Goal: Transaction & Acquisition: Purchase product/service

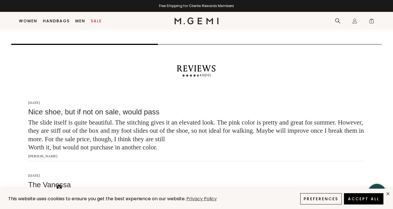
scroll to position [877, 0]
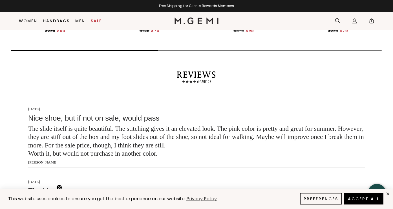
scroll to position [883, 0]
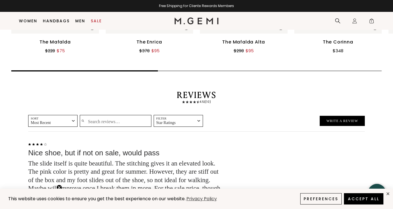
scroll to position [846, 0]
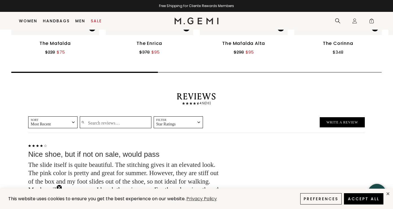
click at [188, 31] on span at bounding box center [186, 28] width 7 height 7
click at [143, 37] on div "View Full Details" at bounding box center [149, 33] width 27 height 9
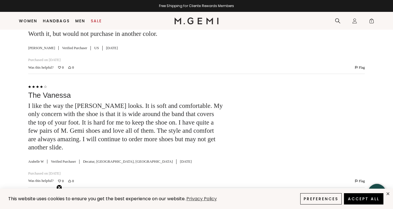
scroll to position [1035, 0]
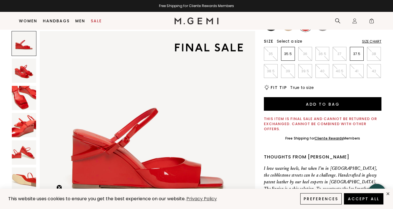
scroll to position [85, 0]
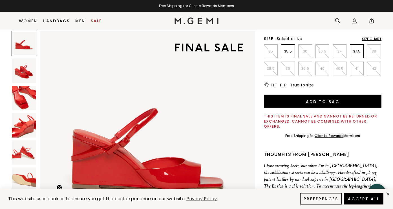
click at [27, 100] on img at bounding box center [24, 98] width 24 height 24
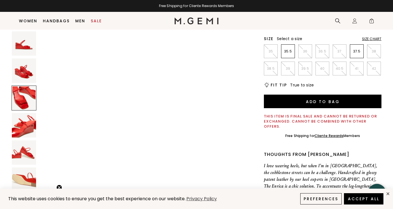
scroll to position [502, 0]
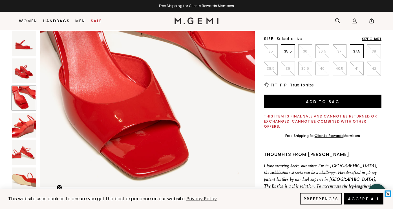
click at [387, 194] on icon "close" at bounding box center [388, 193] width 5 height 5
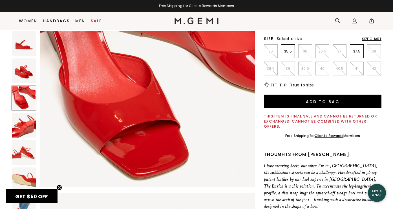
scroll to position [0, 0]
click at [23, 185] on img at bounding box center [24, 179] width 24 height 24
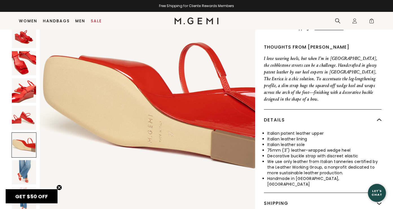
scroll to position [202, 0]
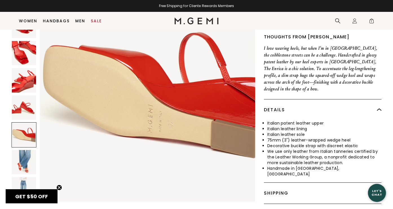
click at [24, 150] on img at bounding box center [24, 162] width 24 height 24
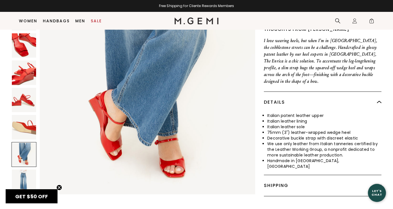
scroll to position [216, 0]
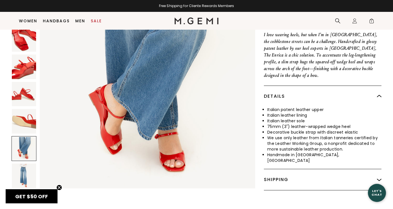
click at [26, 163] on img at bounding box center [24, 175] width 24 height 24
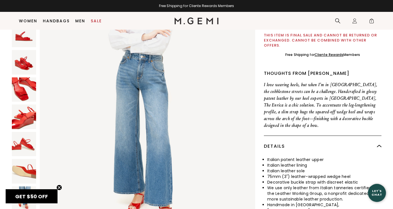
scroll to position [166, 0]
click at [29, 105] on img at bounding box center [24, 117] width 24 height 24
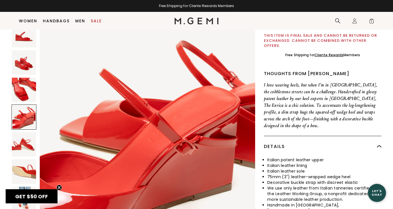
click at [23, 132] on img at bounding box center [24, 144] width 24 height 24
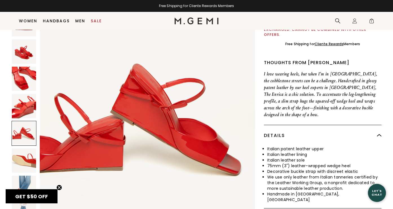
scroll to position [179, 0]
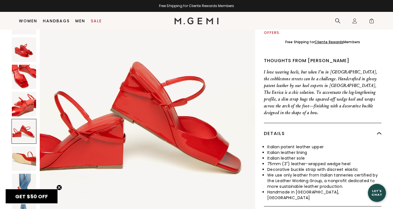
click at [24, 174] on img at bounding box center [24, 186] width 24 height 24
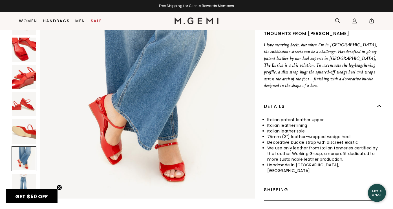
scroll to position [208, 0]
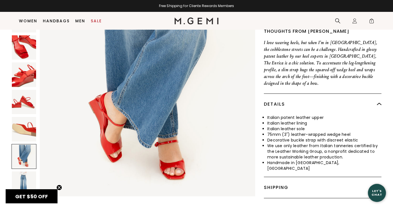
click at [23, 171] on img at bounding box center [24, 183] width 24 height 24
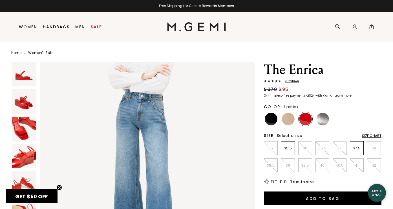
scroll to position [0, 0]
click at [323, 116] on img at bounding box center [323, 119] width 13 height 13
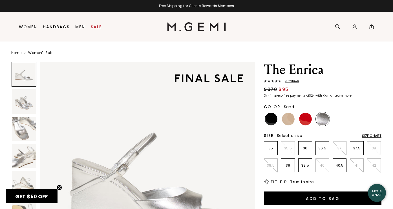
click at [290, 119] on img at bounding box center [288, 119] width 13 height 13
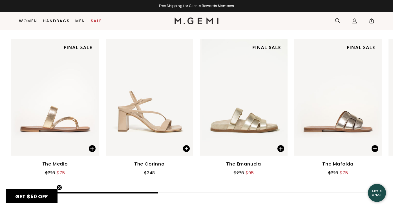
scroll to position [741, 0]
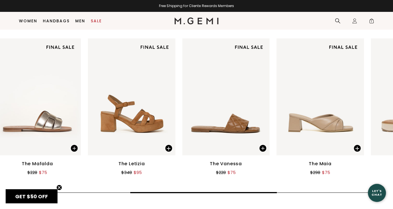
click at [260, 171] on div "The Medio $228 $75 The Corinna $348 The Emanuela $278 $95 The Mafalda $228 $75 …" at bounding box center [196, 116] width 393 height 157
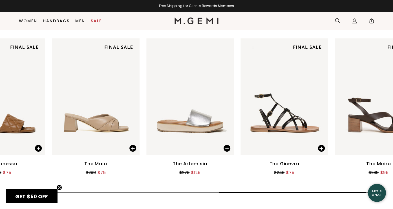
click at [315, 172] on div "The Medio $228 $75 The Corinna $348 The Emanuela $278 $95 The Mafalda $228 $75 …" at bounding box center [196, 116] width 393 height 157
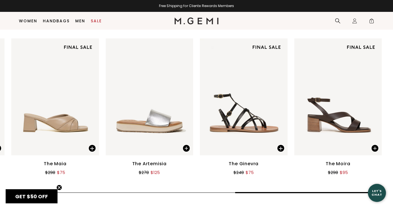
click at [319, 190] on div at bounding box center [308, 193] width 147 height 6
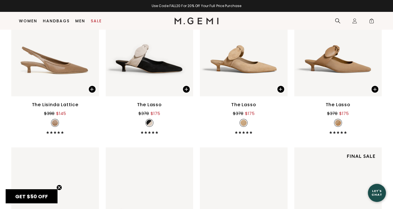
scroll to position [1804, 0]
click at [280, 40] on img at bounding box center [280, 38] width 5 height 5
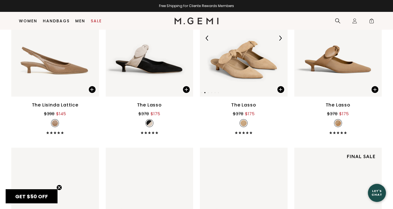
click at [280, 39] on img at bounding box center [280, 38] width 5 height 5
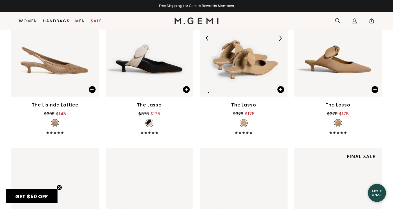
click at [280, 39] on img at bounding box center [280, 38] width 5 height 5
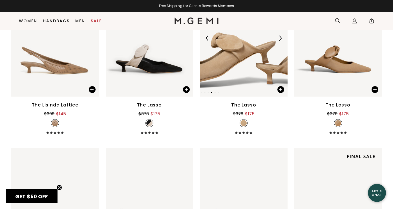
click at [280, 40] on img at bounding box center [280, 38] width 5 height 5
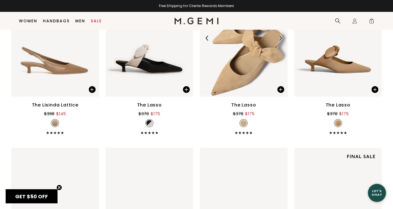
click at [280, 40] on img at bounding box center [280, 38] width 5 height 5
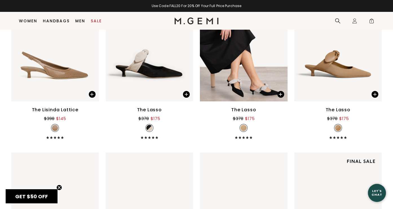
scroll to position [1798, 0]
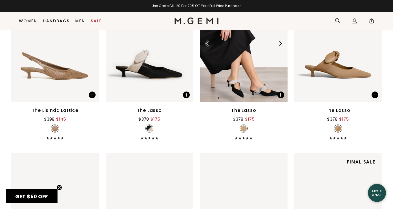
click at [280, 42] on img at bounding box center [280, 43] width 5 height 5
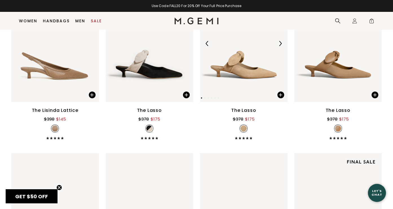
click at [280, 43] on img at bounding box center [280, 43] width 5 height 5
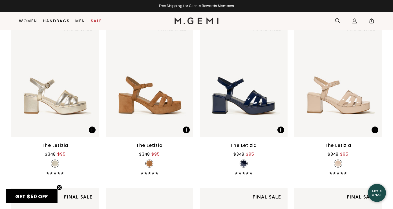
scroll to position [2100, 0]
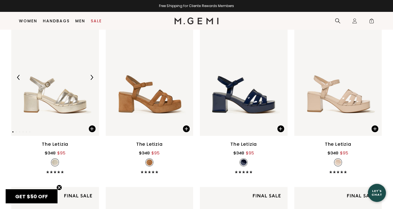
click at [62, 97] on img at bounding box center [55, 77] width 88 height 117
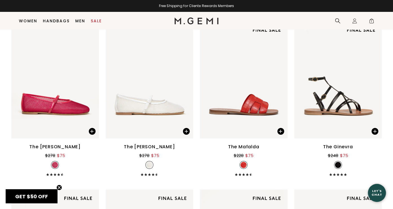
scroll to position [2606, 0]
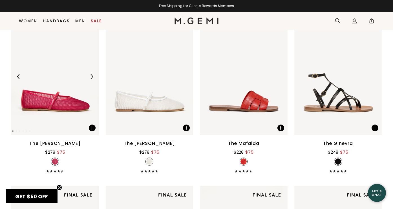
click at [92, 77] on img at bounding box center [91, 76] width 5 height 5
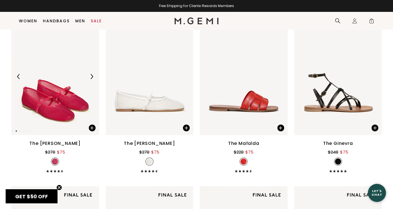
click at [93, 77] on img at bounding box center [91, 76] width 5 height 5
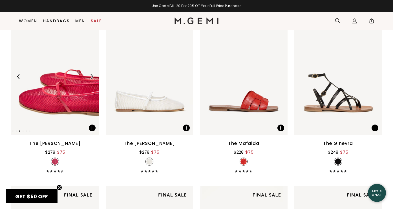
click at [93, 77] on img at bounding box center [91, 76] width 5 height 5
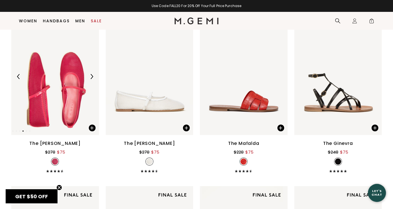
click at [93, 77] on img at bounding box center [91, 76] width 5 height 5
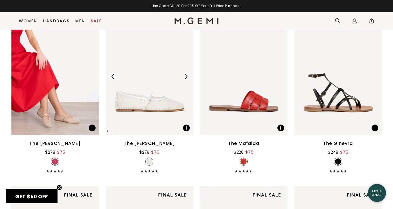
click at [187, 76] on img at bounding box center [185, 76] width 5 height 5
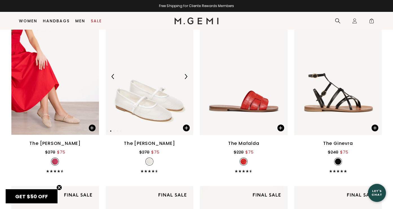
click at [187, 76] on img at bounding box center [185, 76] width 5 height 5
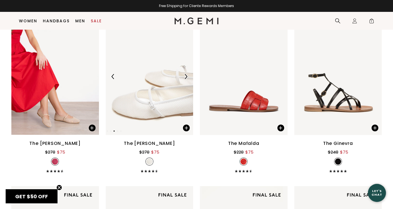
click at [187, 76] on img at bounding box center [185, 76] width 5 height 5
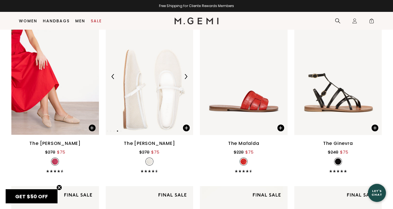
click at [187, 76] on img at bounding box center [185, 76] width 5 height 5
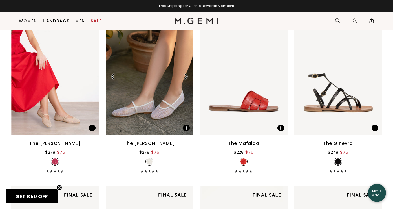
click at [139, 117] on img at bounding box center [150, 76] width 88 height 117
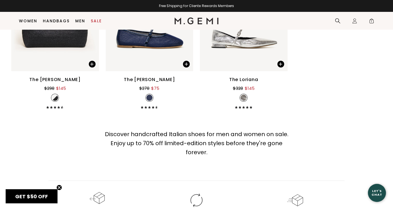
scroll to position [3839, 0]
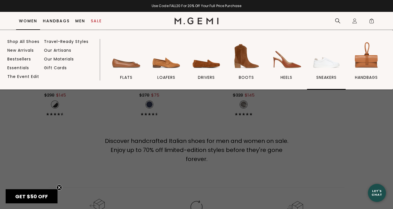
click at [329, 63] on img at bounding box center [327, 56] width 32 height 32
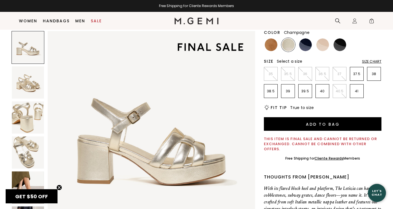
scroll to position [64, 0]
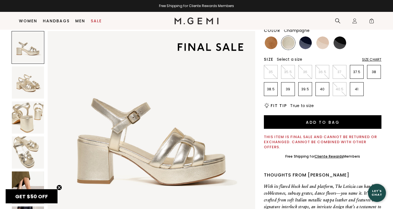
click at [23, 179] on img at bounding box center [28, 187] width 32 height 32
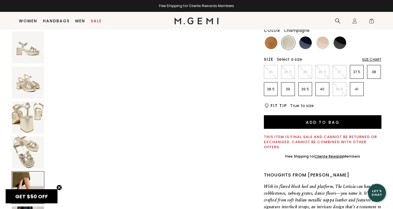
scroll to position [853, 0]
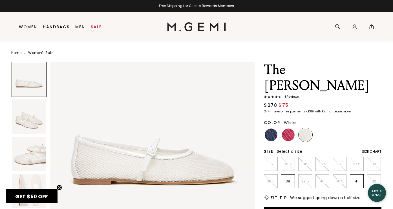
scroll to position [31, 0]
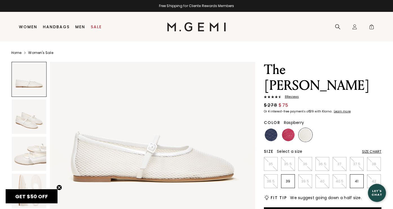
click at [286, 128] on img at bounding box center [288, 134] width 13 height 13
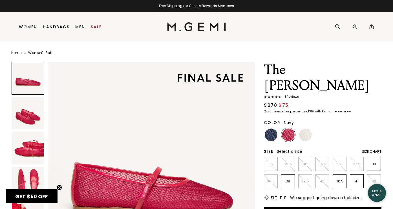
click at [274, 128] on img at bounding box center [271, 134] width 13 height 13
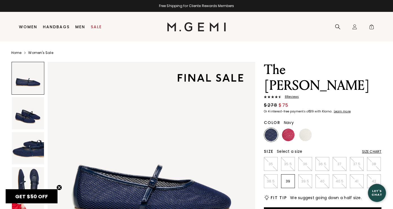
click at [374, 149] on div "Size Chart" at bounding box center [371, 151] width 19 height 5
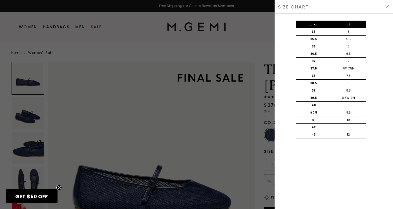
click at [387, 6] on img at bounding box center [387, 7] width 5 height 5
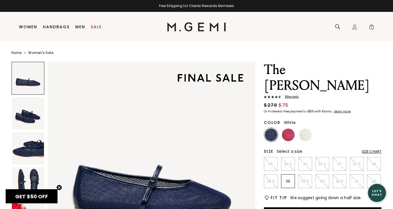
click at [305, 128] on img at bounding box center [305, 134] width 13 height 13
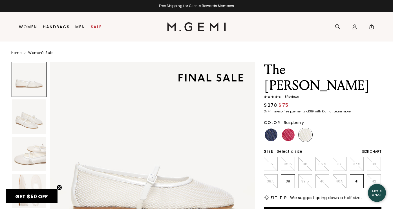
click at [288, 128] on img at bounding box center [288, 134] width 13 height 13
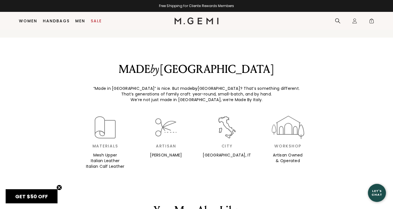
scroll to position [541, 0]
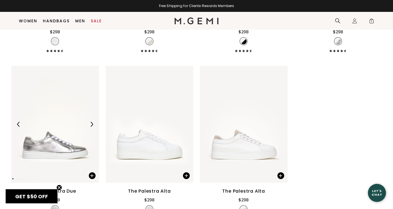
scroll to position [715, 0]
click at [93, 127] on img at bounding box center [91, 124] width 5 height 5
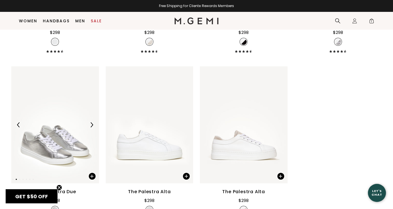
click at [93, 127] on img at bounding box center [91, 124] width 5 height 5
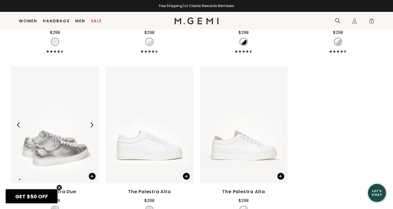
click at [93, 127] on img at bounding box center [91, 124] width 5 height 5
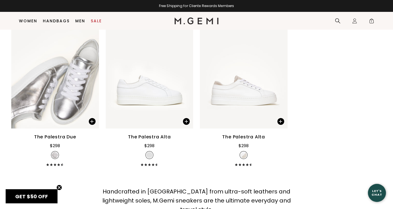
scroll to position [771, 0]
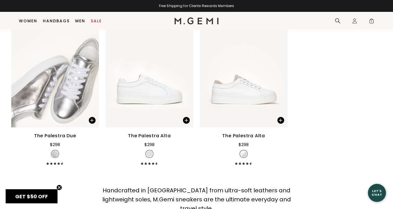
click at [55, 157] on img at bounding box center [55, 154] width 6 height 6
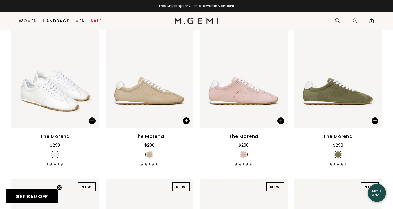
scroll to position [96, 0]
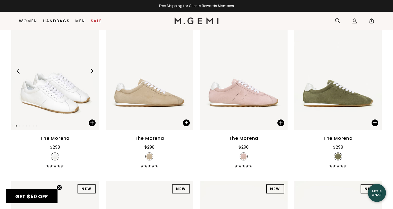
click at [67, 94] on img at bounding box center [55, 71] width 88 height 117
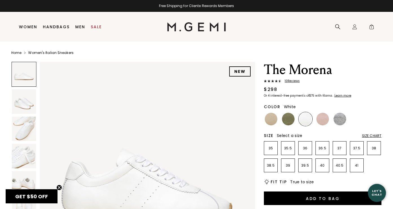
click at [296, 80] on span "10 Review s" at bounding box center [291, 80] width 18 height 3
click at [369, 135] on div "Size Chart" at bounding box center [371, 135] width 19 height 5
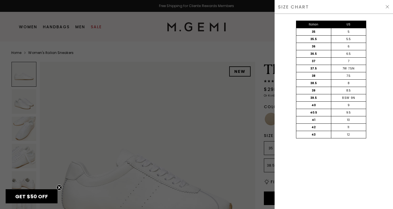
click at [261, 105] on div at bounding box center [196, 104] width 393 height 209
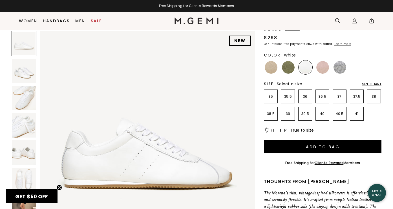
scroll to position [40, 0]
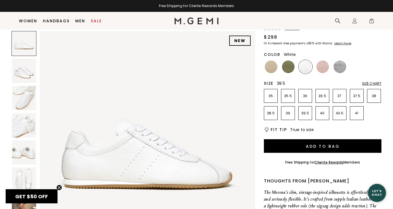
click at [272, 115] on li "38.5" at bounding box center [271, 113] width 14 height 14
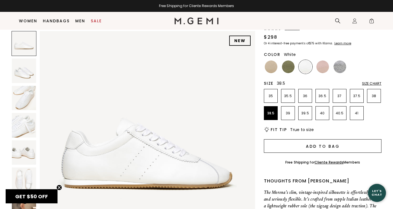
click at [291, 146] on button "Add to Bag" at bounding box center [323, 146] width 118 height 14
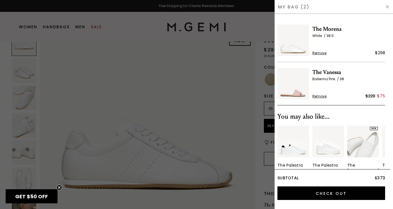
scroll to position [0, 0]
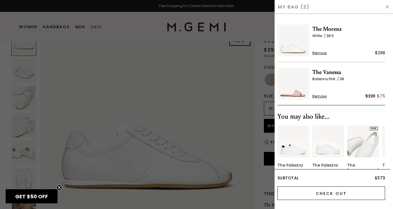
click at [330, 193] on input "Check Out" at bounding box center [332, 193] width 108 height 14
